Goal: Task Accomplishment & Management: Manage account settings

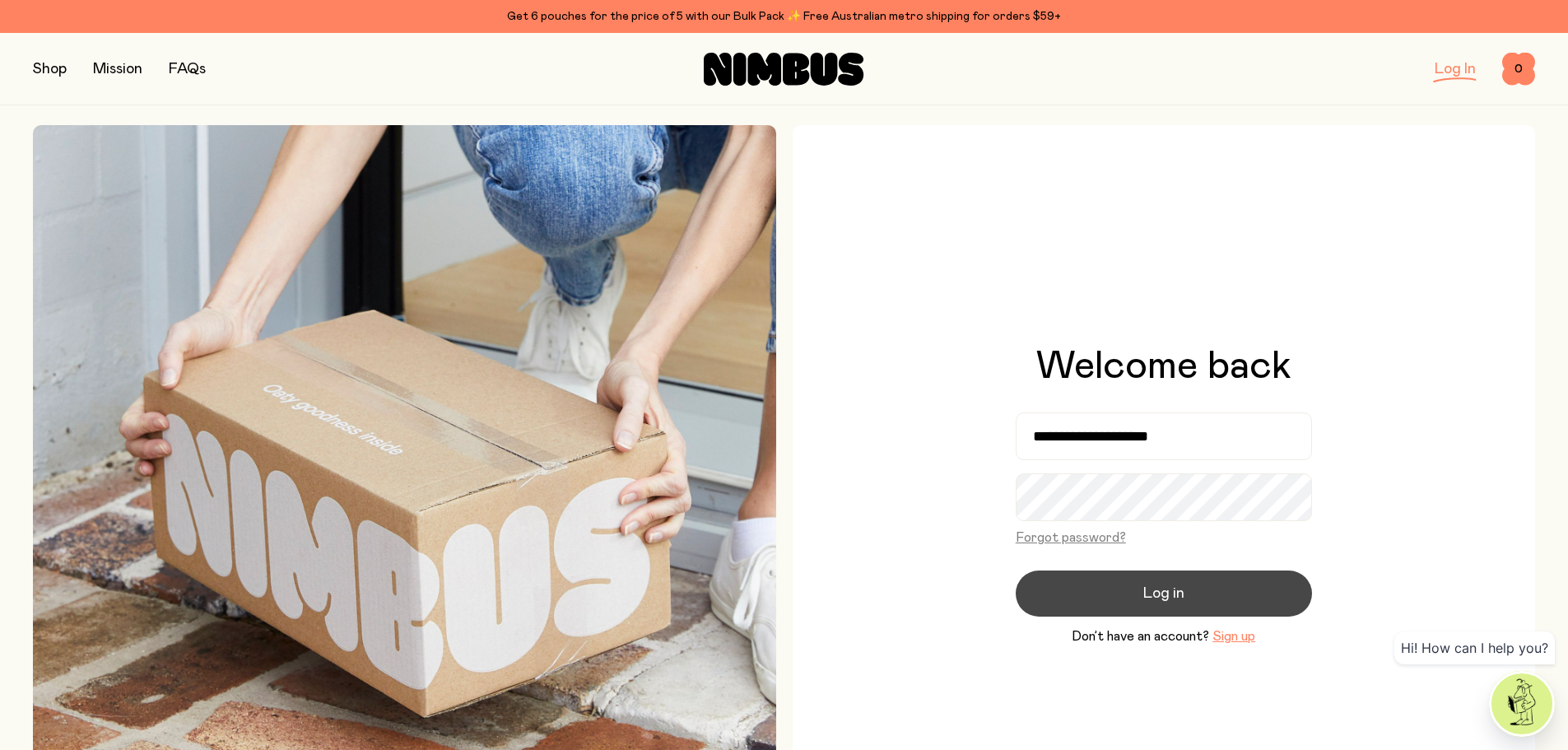
click at [1157, 594] on span "Log in" at bounding box center [1164, 594] width 42 height 23
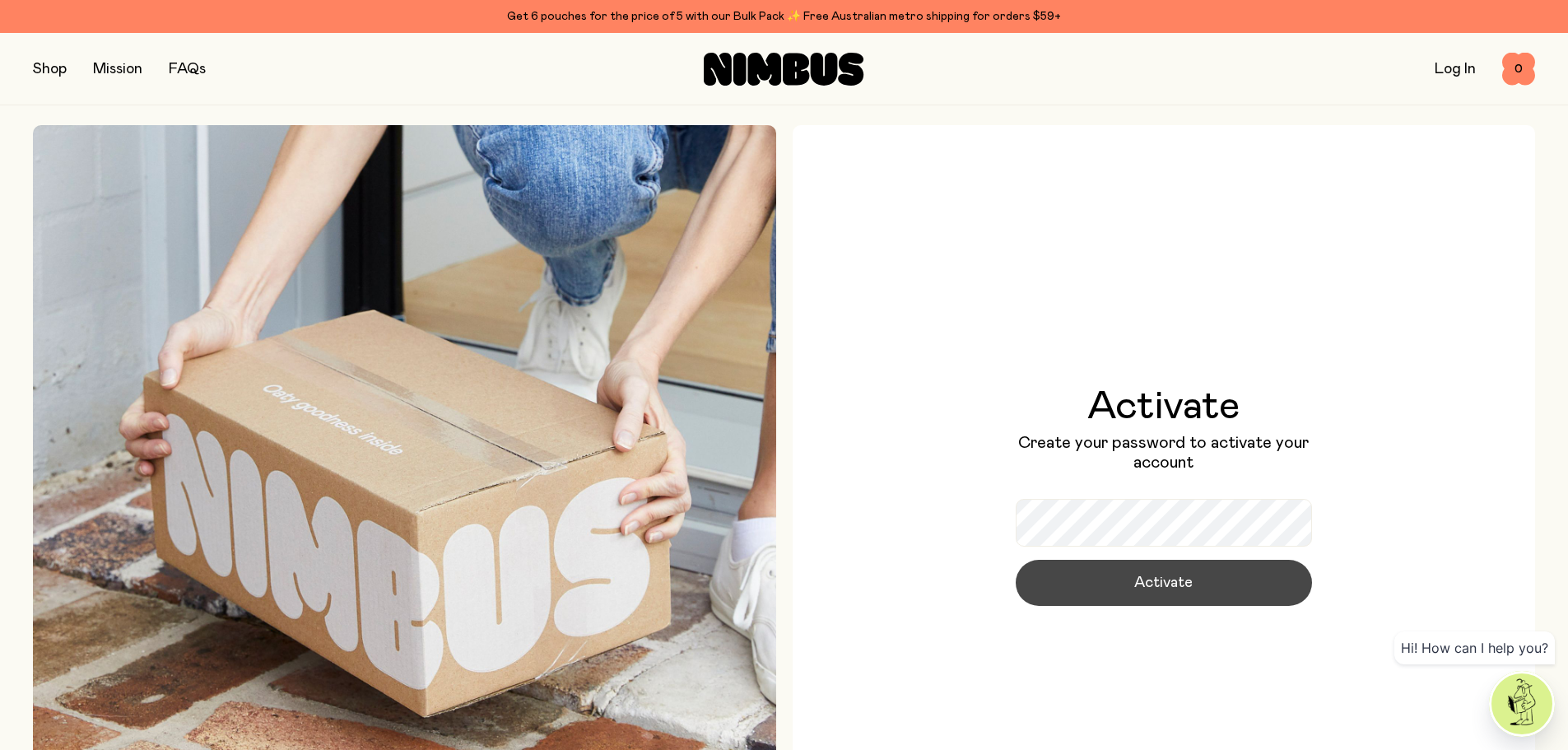
click at [1052, 576] on button "Activate" at bounding box center [1164, 583] width 297 height 46
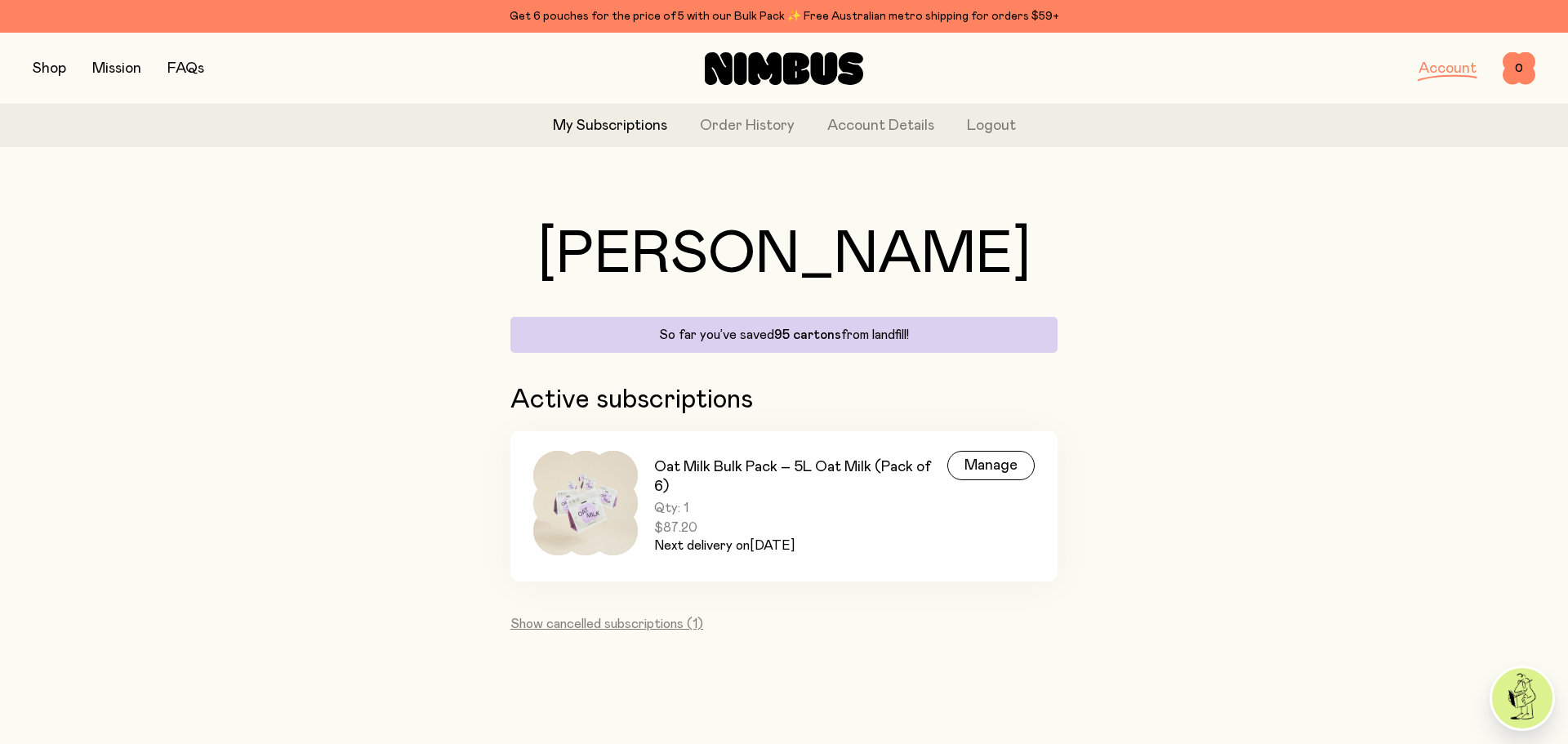
click at [735, 504] on span "Qty: 1" at bounding box center [801, 508] width 294 height 16
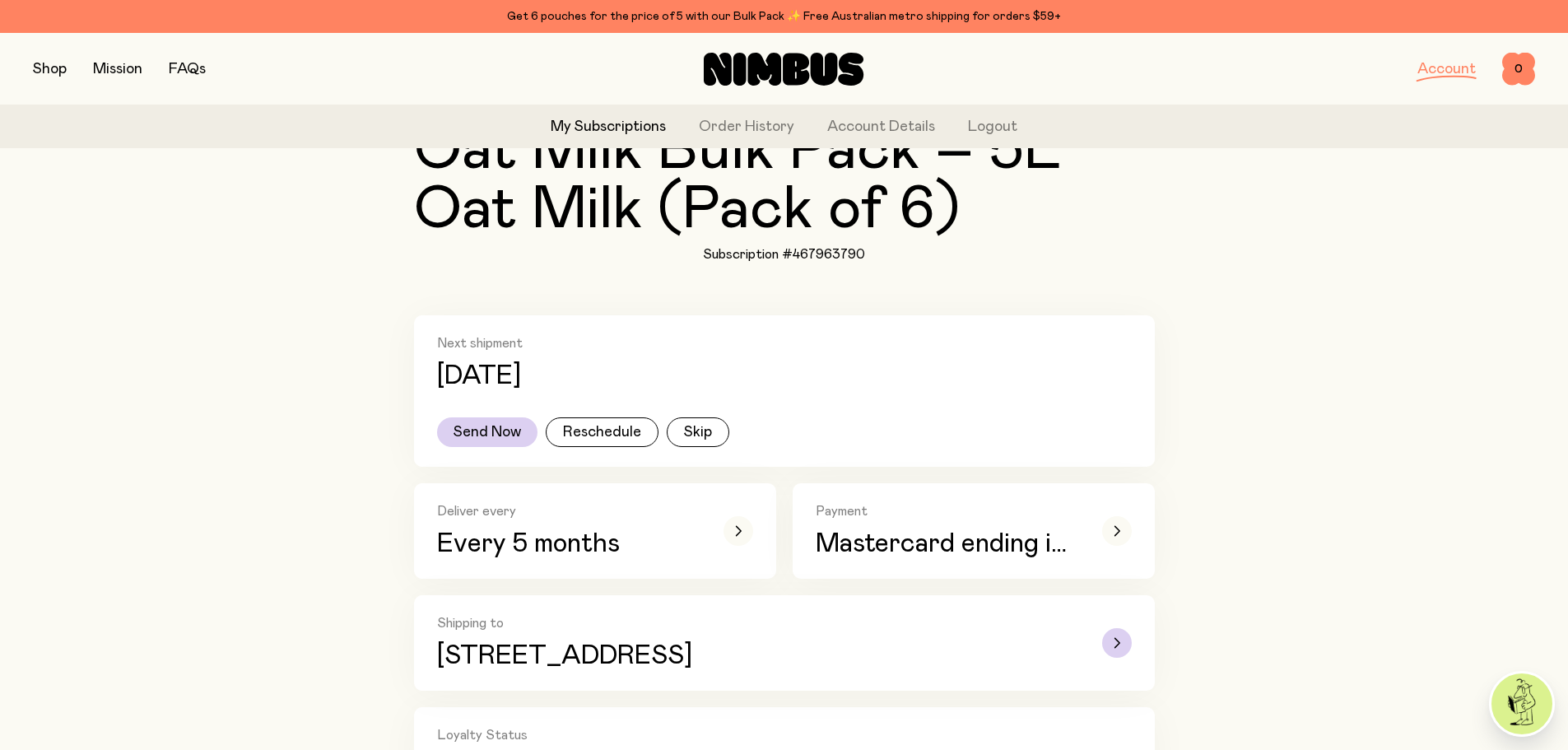
scroll to position [247, 0]
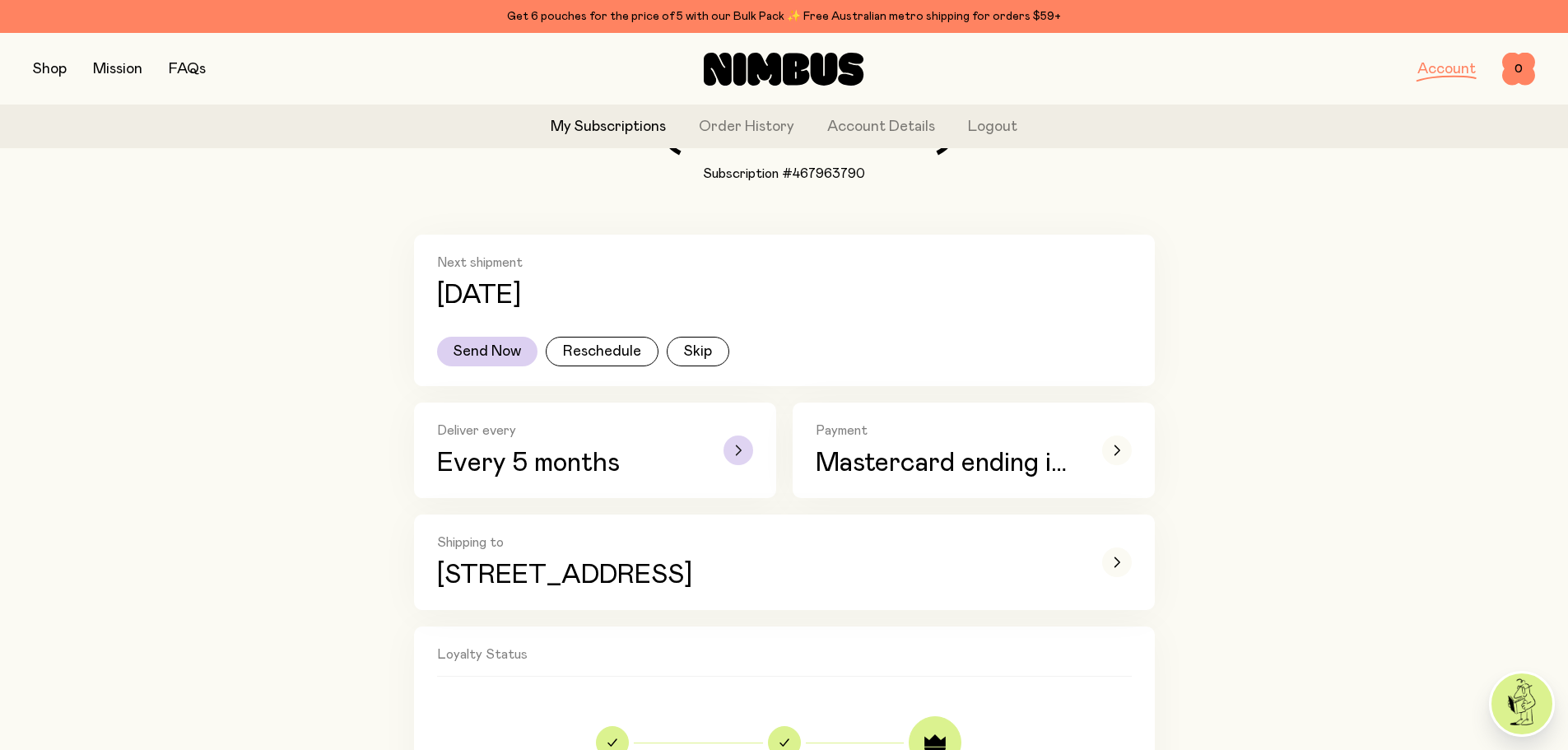
click at [731, 456] on div "button" at bounding box center [737, 450] width 29 height 29
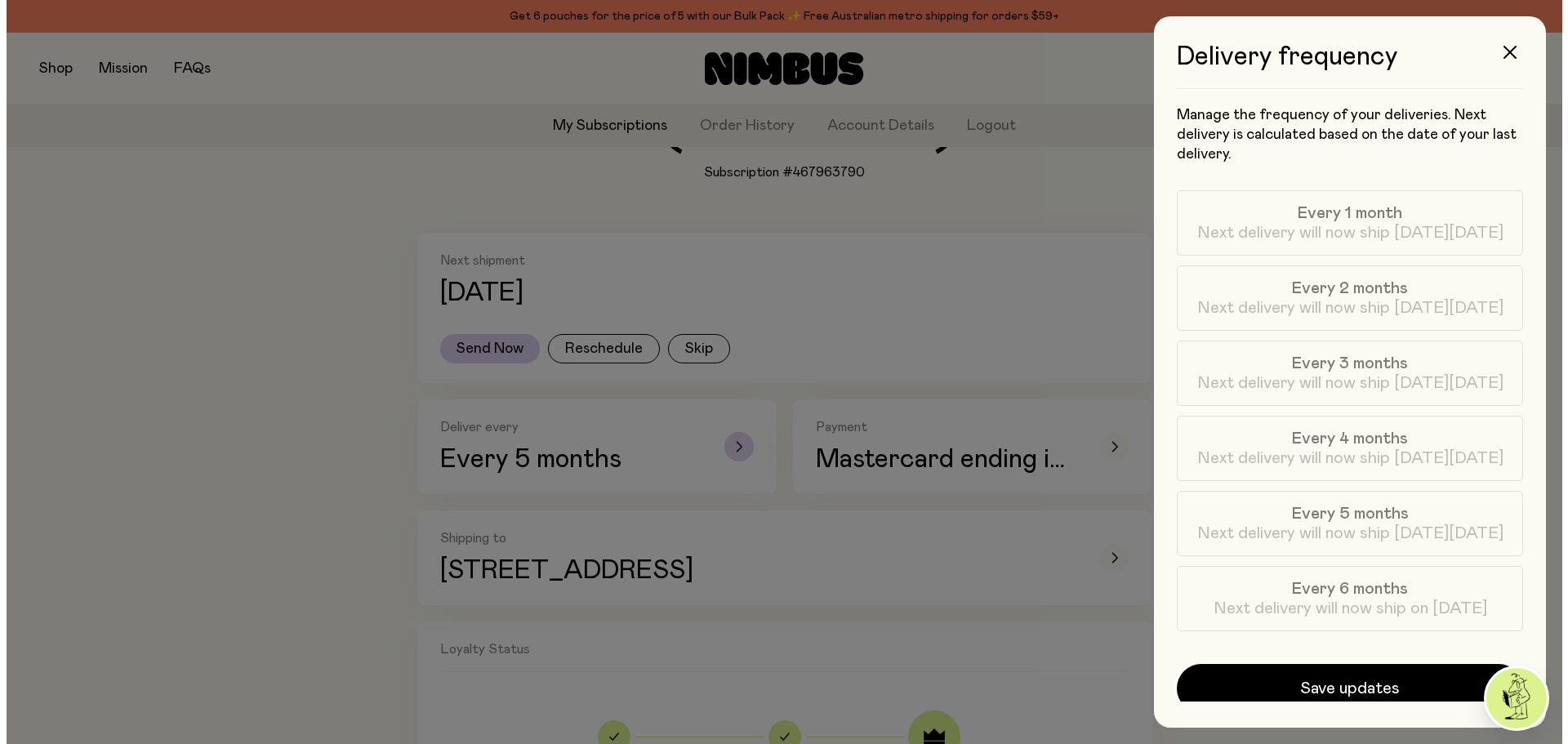
scroll to position [0, 0]
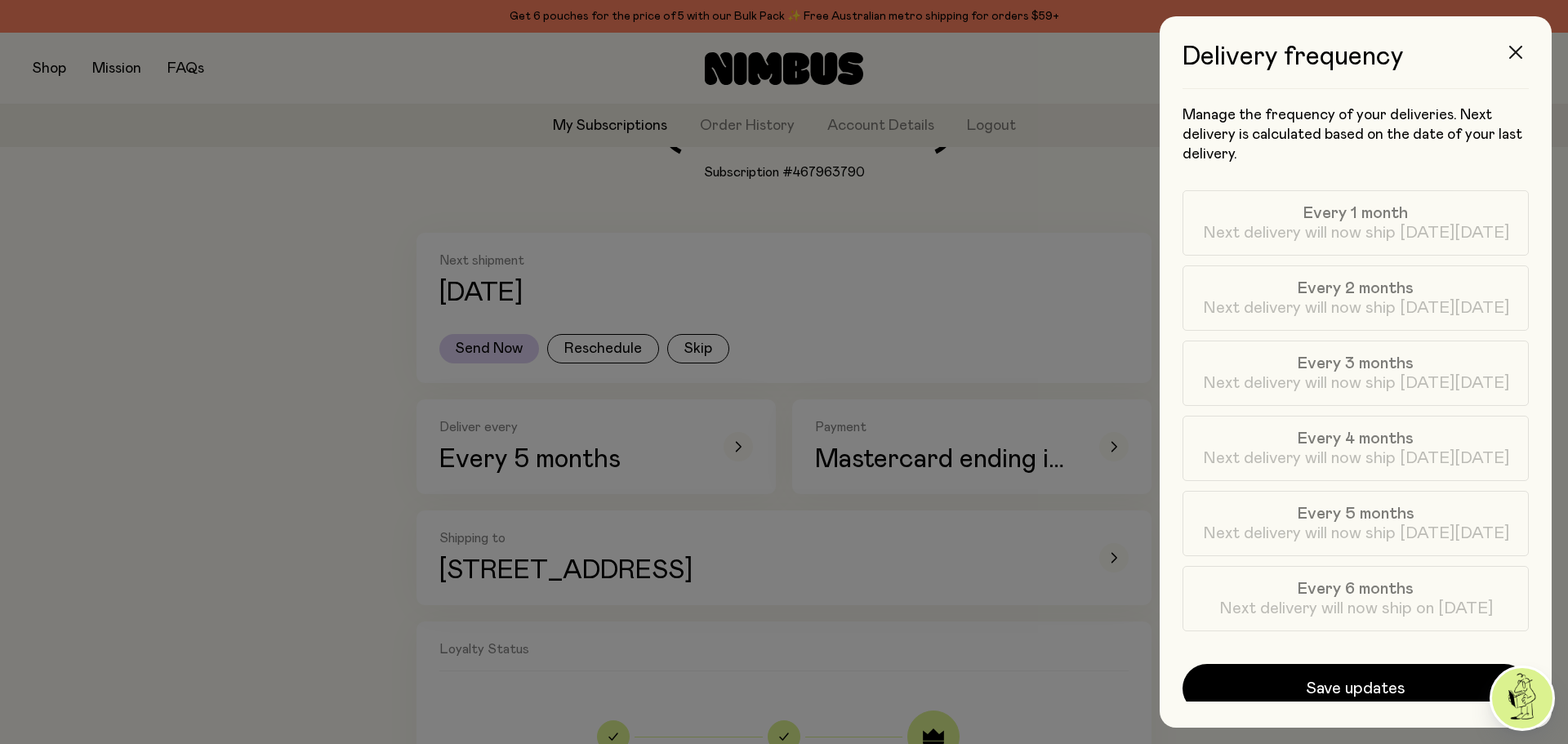
click at [1517, 49] on icon "button" at bounding box center [1515, 53] width 13 height 13
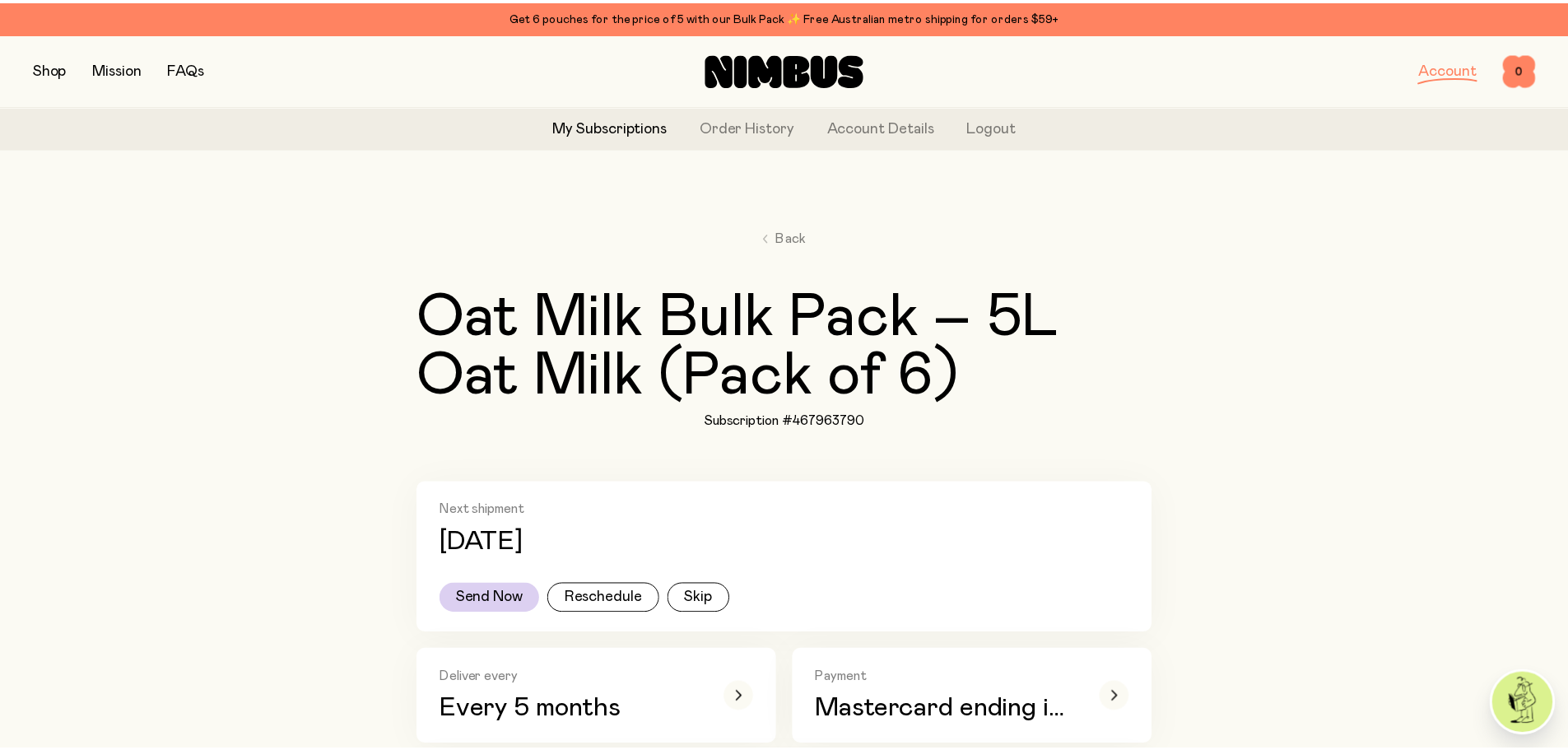
scroll to position [247, 0]
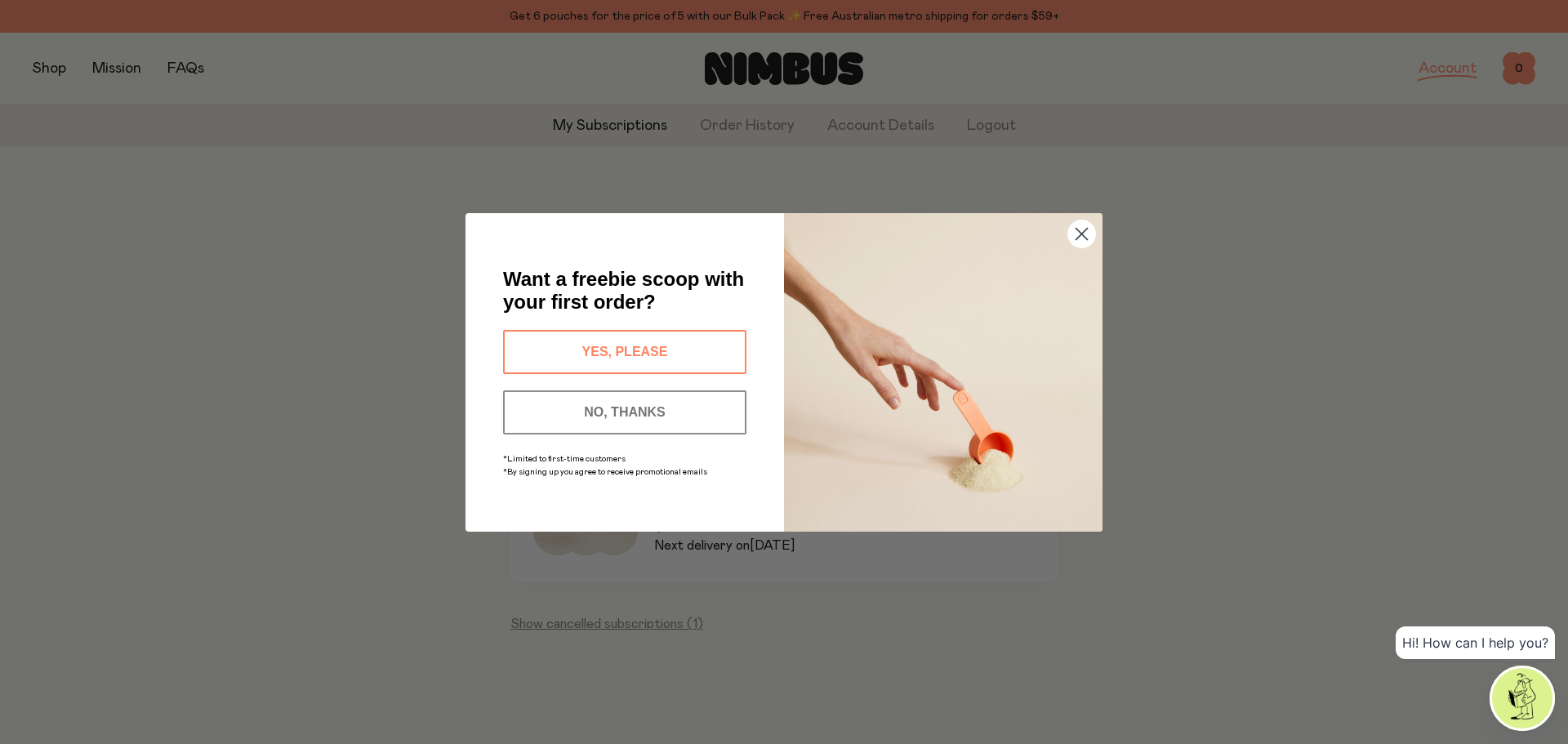
click at [1078, 230] on icon "Close dialog" at bounding box center [1082, 234] width 11 height 11
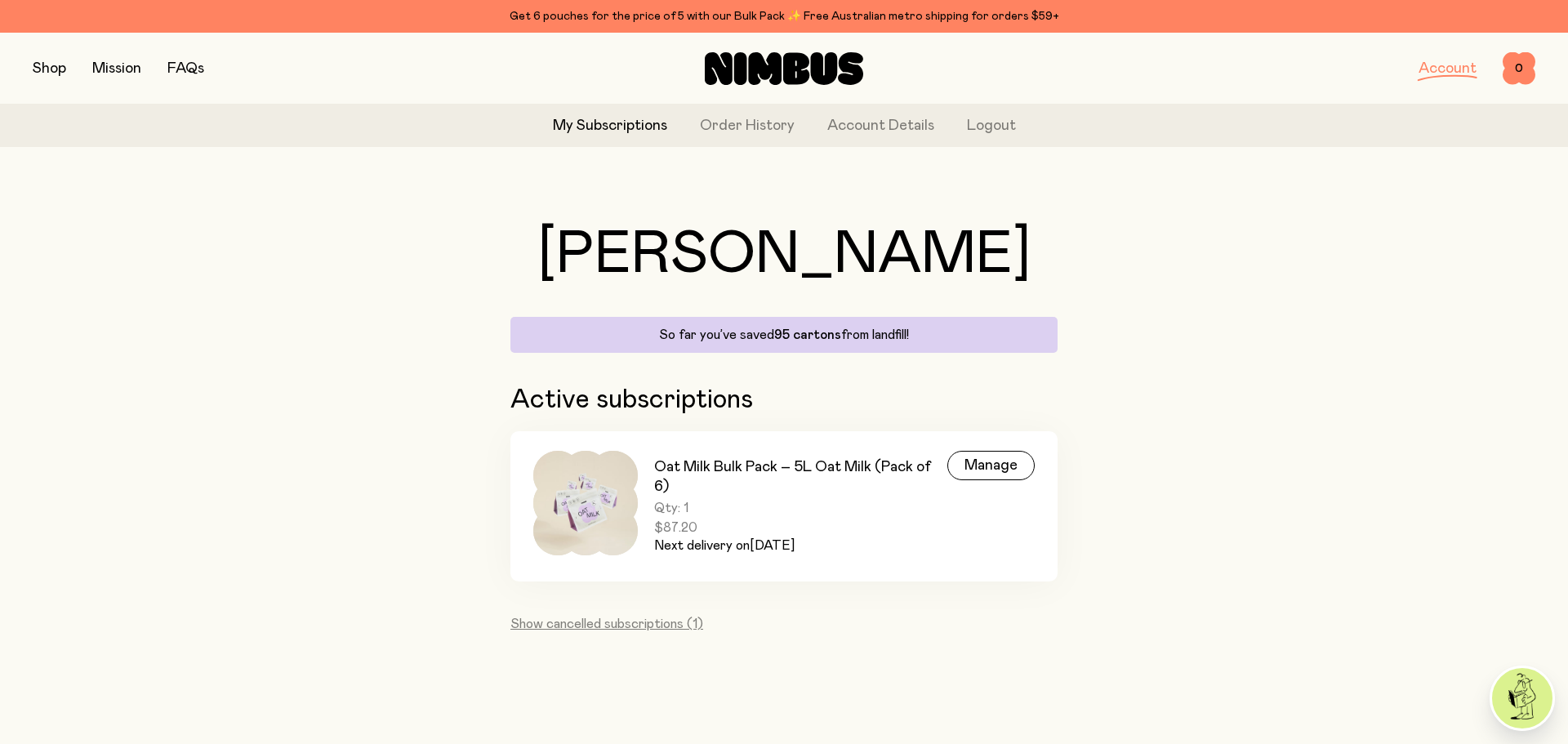
click at [716, 496] on h3 "Oat Milk Bulk Pack – 5L Oat Milk (Pack of 6)" at bounding box center [801, 478] width 294 height 39
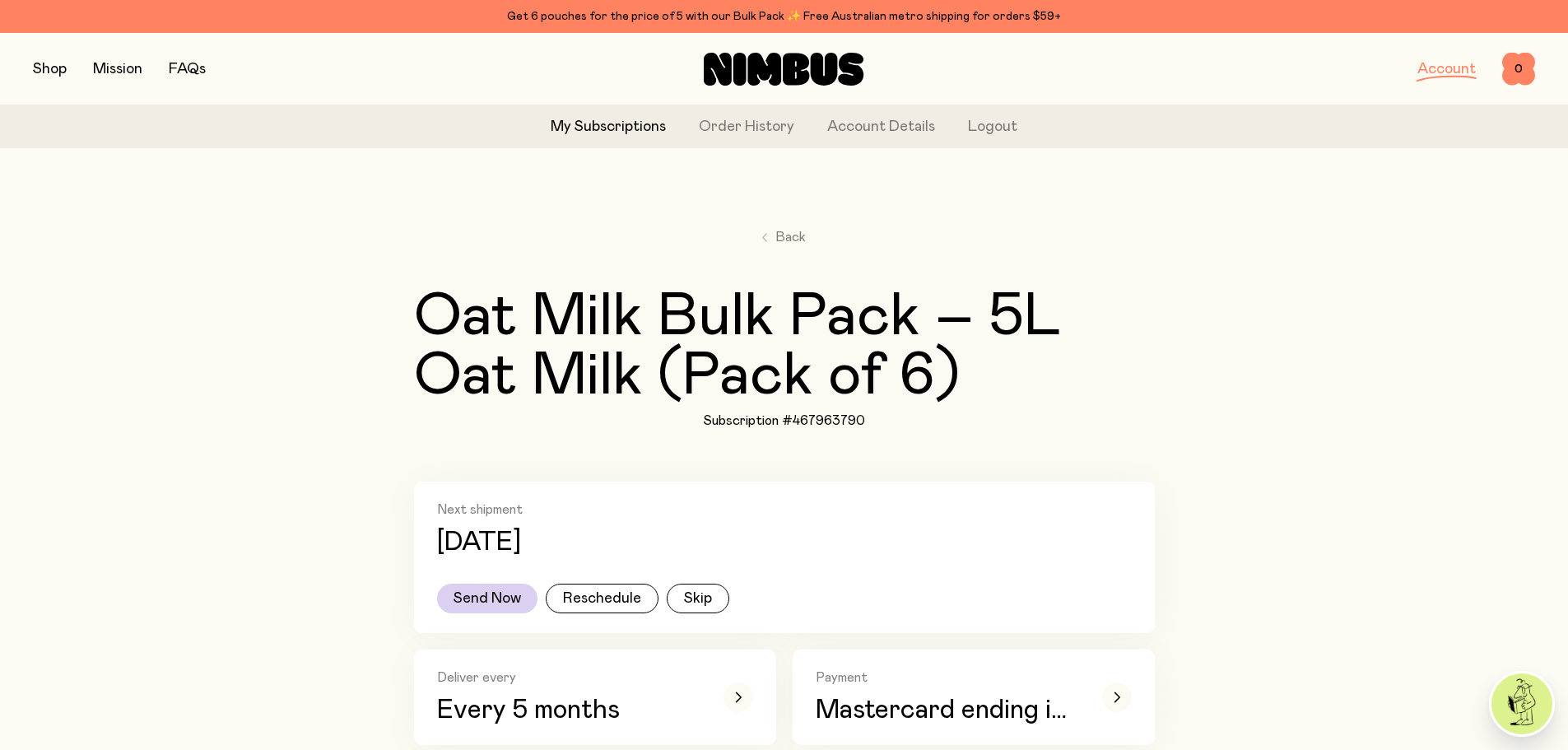
scroll to position [329, 0]
